Goal: Information Seeking & Learning: Learn about a topic

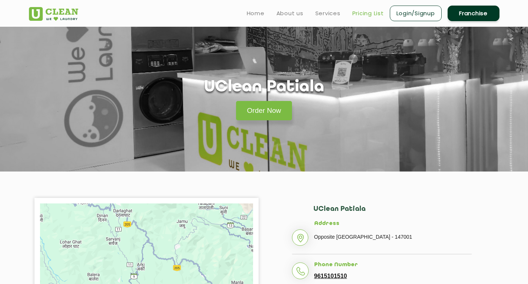
click at [364, 14] on link "Pricing List" at bounding box center [368, 13] width 32 height 9
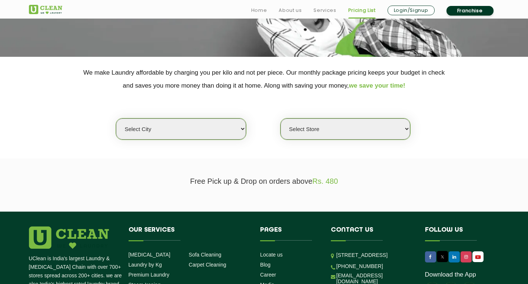
scroll to position [119, 0]
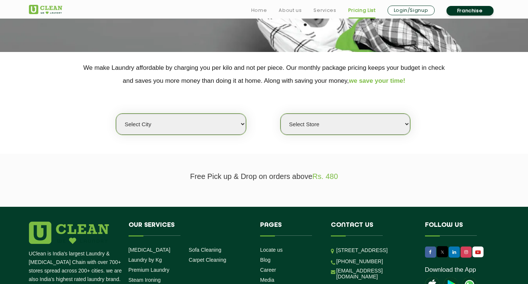
click at [215, 128] on select "Select city [GEOGRAPHIC_DATA] [GEOGRAPHIC_DATA] [GEOGRAPHIC_DATA] [GEOGRAPHIC_D…" at bounding box center [181, 123] width 130 height 21
select select "27"
click at [116, 113] on select "Select city [GEOGRAPHIC_DATA] [GEOGRAPHIC_DATA] [GEOGRAPHIC_DATA] [GEOGRAPHIC_D…" at bounding box center [181, 123] width 130 height 21
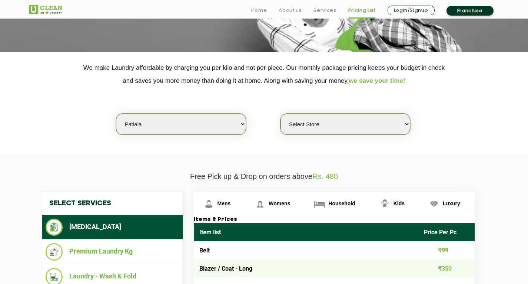
click at [202, 125] on select "Select city [GEOGRAPHIC_DATA] [GEOGRAPHIC_DATA] [GEOGRAPHIC_DATA] [GEOGRAPHIC_D…" at bounding box center [181, 123] width 130 height 21
click at [309, 127] on select "Select Store UClean Patiala [PERSON_NAME] Enclave [GEOGRAPHIC_DATA]" at bounding box center [346, 123] width 130 height 21
select select "66"
click at [281, 113] on select "Select Store UClean Patiala [PERSON_NAME] Enclave [GEOGRAPHIC_DATA]" at bounding box center [346, 123] width 130 height 21
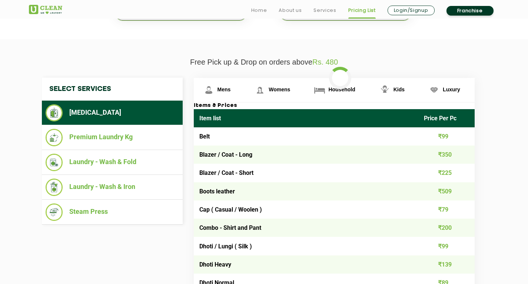
scroll to position [281, 0]
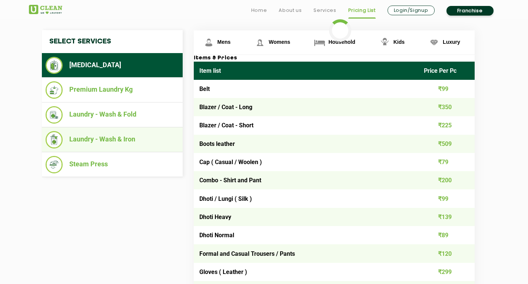
click at [145, 133] on li "Laundry - Wash & Iron" at bounding box center [112, 139] width 133 height 17
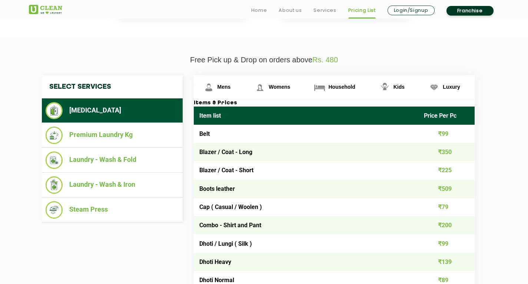
scroll to position [236, 0]
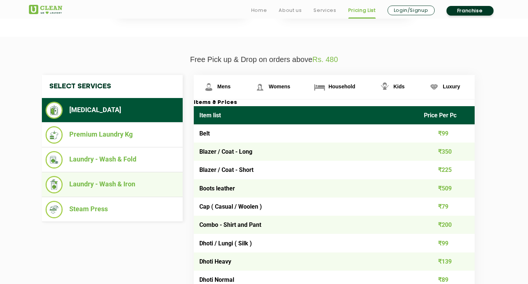
click at [159, 192] on li "Laundry - Wash & Iron" at bounding box center [112, 184] width 133 height 17
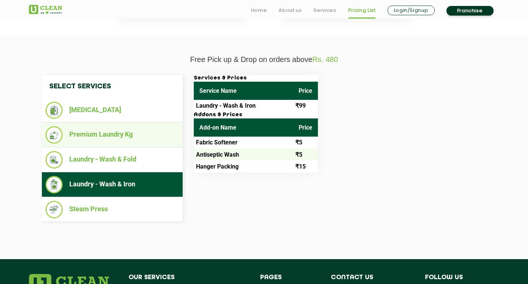
click at [129, 139] on li "Premium Laundry Kg" at bounding box center [112, 134] width 133 height 17
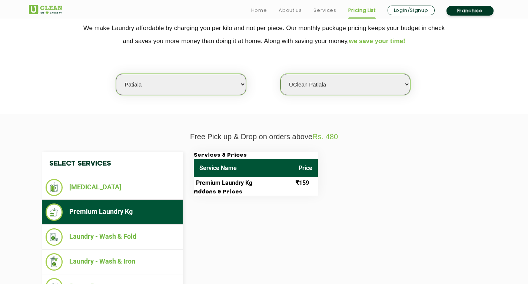
scroll to position [159, 0]
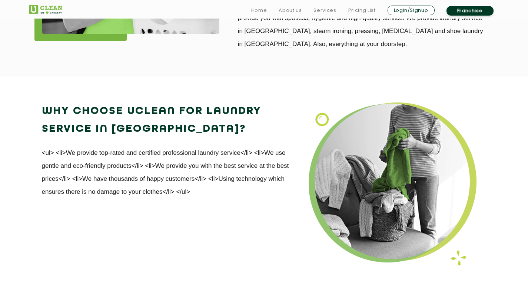
scroll to position [976, 0]
